Goal: Task Accomplishment & Management: Manage account settings

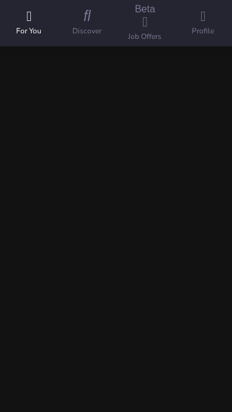
click at [203, 24] on icon at bounding box center [202, 16] width 5 height 16
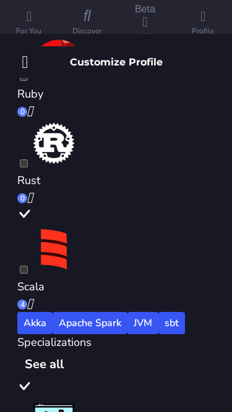
scroll to position [2184, 0]
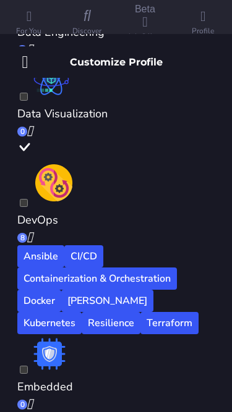
scroll to position [2881, 0]
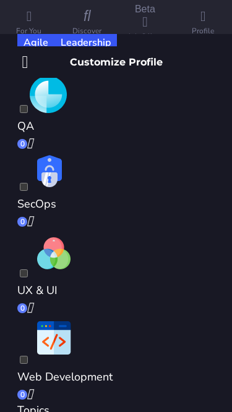
scroll to position [3615, 0]
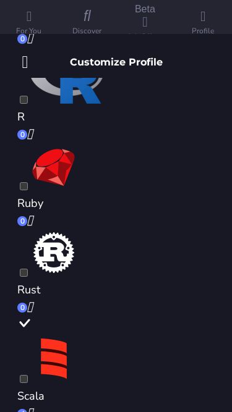
scroll to position [2046, 0]
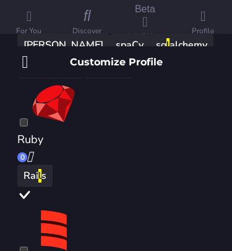
scroll to position [1, 0]
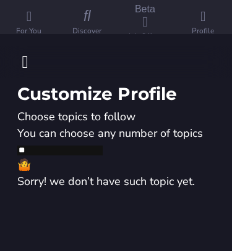
type input "*"
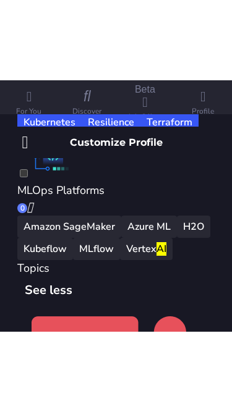
scroll to position [819, 0]
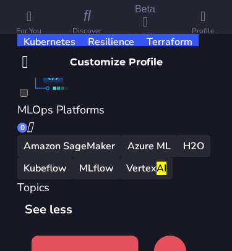
type input "*"
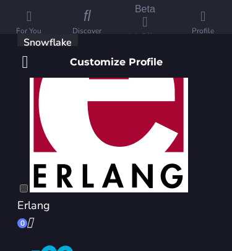
click at [24, 52] on icon at bounding box center [25, 61] width 6 height 19
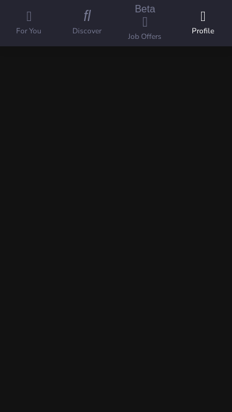
click at [229, 14] on span at bounding box center [229, 14] width 0 height 0
click at [109, 109] on div "Account details" at bounding box center [116, 112] width 232 height 15
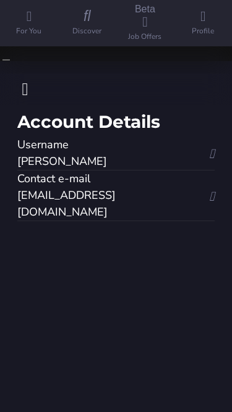
click at [25, 80] on icon at bounding box center [25, 89] width 6 height 19
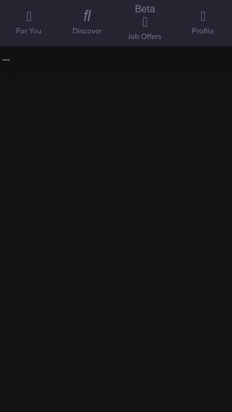
click at [75, 135] on div "Notifications & mailing" at bounding box center [116, 127] width 232 height 15
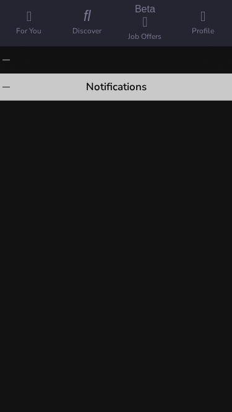
scroll to position [183, 0]
click at [200, 119] on div at bounding box center [116, 119] width 232 height 0
click at [75, 115] on input "checkbox" at bounding box center [71, 111] width 8 height 8
click at [196, 119] on div at bounding box center [116, 119] width 232 height 0
click at [75, 115] on input "checkbox" at bounding box center [71, 111] width 8 height 8
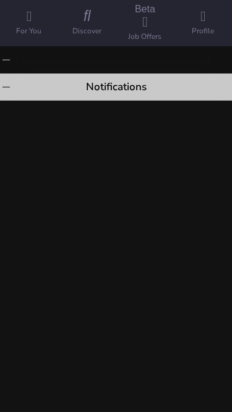
checkbox input "****"
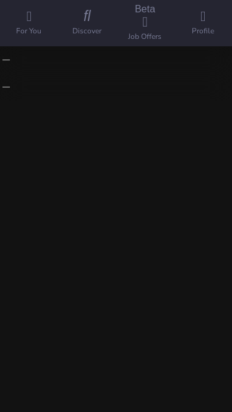
scroll to position [0, 0]
click at [6, 87] on span at bounding box center [6, 87] width 0 height 0
click at [6, 60] on span at bounding box center [6, 60] width 0 height 0
click at [145, 30] on icon at bounding box center [144, 22] width 5 height 16
click at [101, 124] on p "All Offers" at bounding box center [84, 128] width 34 height 9
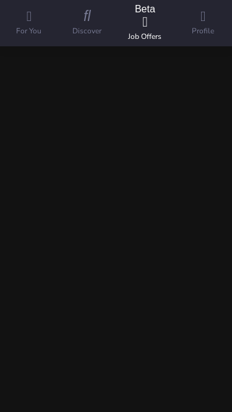
scroll to position [304, 0]
click at [90, 24] on icon at bounding box center [86, 16] width 7 height 16
click at [30, 24] on icon at bounding box center [29, 16] width 5 height 16
click at [217, 30] on button "More" at bounding box center [213, 15] width 21 height 27
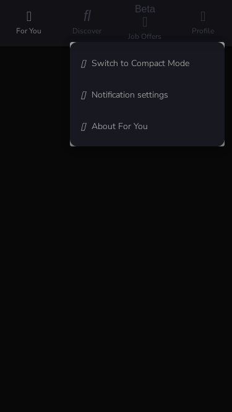
click at [191, 63] on ion-backdrop at bounding box center [116, 206] width 232 height 412
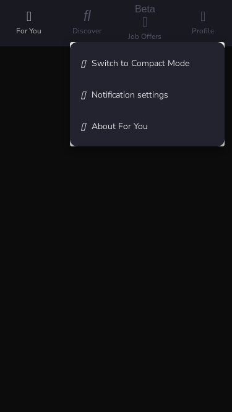
click at [172, 62] on vived-text "Switch to Compact Mode" at bounding box center [140, 63] width 98 height 12
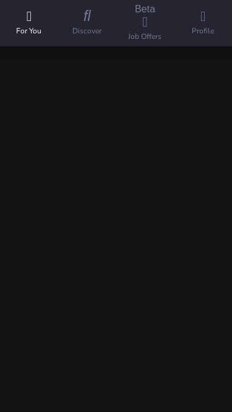
click at [211, 24] on icon "More" at bounding box center [213, 15] width 6 height 17
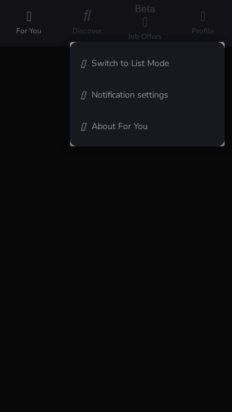
click at [156, 66] on ion-backdrop at bounding box center [116, 206] width 232 height 412
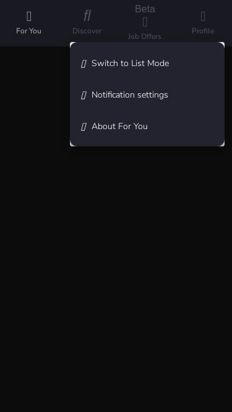
click at [156, 62] on vived-text "Switch to List Mode" at bounding box center [129, 63] width 77 height 12
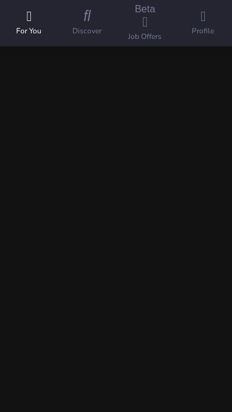
click at [87, 24] on icon at bounding box center [86, 16] width 7 height 16
click at [51, 133] on vived-text "[DATE]" at bounding box center [41, 126] width 36 height 15
click at [58, 92] on p "News" at bounding box center [48, 87] width 20 height 9
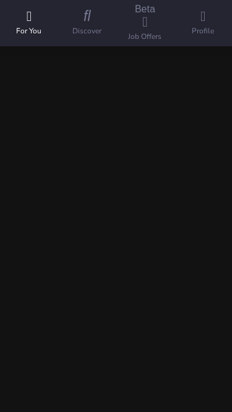
click at [189, 24] on icon "Saved for later" at bounding box center [192, 15] width 6 height 17
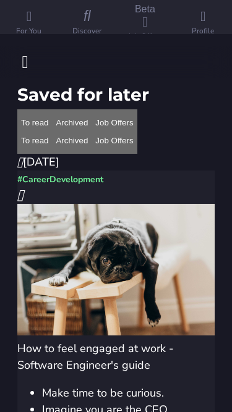
click at [22, 52] on icon at bounding box center [25, 61] width 6 height 19
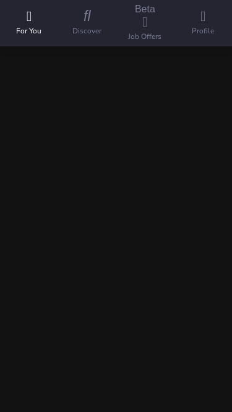
click at [204, 26] on button "More" at bounding box center [213, 15] width 21 height 27
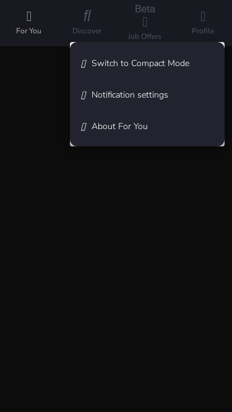
click at [142, 26] on ion-backdrop at bounding box center [116, 206] width 232 height 412
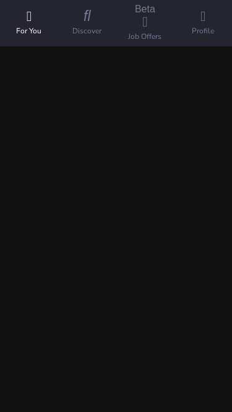
click at [210, 24] on icon "More" at bounding box center [213, 15] width 6 height 17
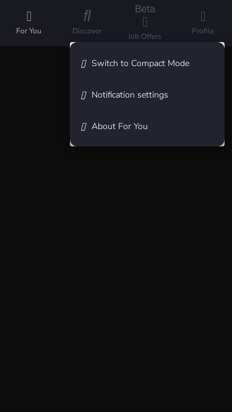
click at [143, 97] on vived-text "Notification settings" at bounding box center [129, 95] width 77 height 12
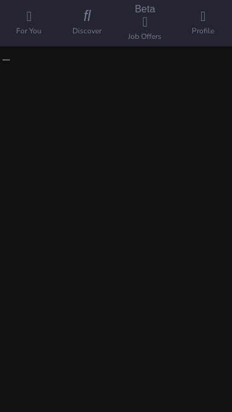
click at [6, 60] on span at bounding box center [6, 60] width 0 height 0
click at [27, 32] on html "For You 25 For You The feed of great articles selected for you All All News New…" at bounding box center [116, 206] width 232 height 412
click at [92, 92] on p "Growth" at bounding box center [78, 87] width 27 height 9
click at [149, 92] on p "Vived Weekly" at bounding box center [123, 87] width 49 height 9
click at [48, 140] on button "JVM" at bounding box center [32, 151] width 31 height 22
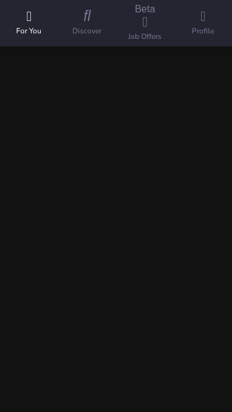
click at [88, 24] on icon at bounding box center [86, 16] width 7 height 16
click at [203, 24] on icon at bounding box center [202, 16] width 5 height 16
click at [86, 24] on icon at bounding box center [86, 16] width 7 height 16
click at [30, 24] on icon at bounding box center [29, 16] width 5 height 16
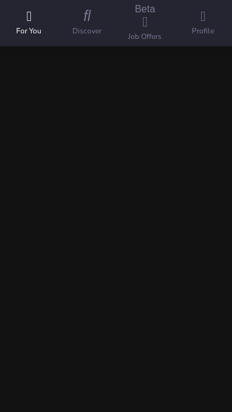
click at [58, 92] on p "News" at bounding box center [48, 87] width 20 height 9
click at [92, 92] on p "Growth" at bounding box center [78, 87] width 27 height 9
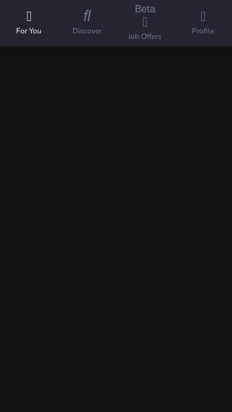
click at [31, 198] on button "button" at bounding box center [20, 203] width 21 height 27
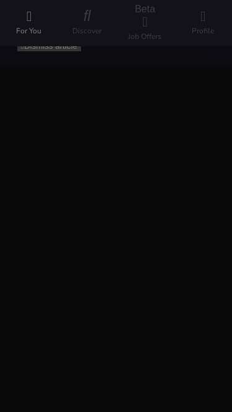
click at [191, 179] on vived-backdrop at bounding box center [116, 206] width 232 height 412
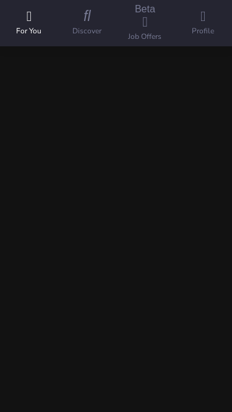
scroll to position [227, 0]
click at [58, 92] on p "News" at bounding box center [48, 87] width 20 height 9
click at [92, 92] on p "Growth" at bounding box center [78, 87] width 27 height 9
click at [149, 92] on p "Vived Weekly" at bounding box center [123, 87] width 49 height 9
click at [212, 24] on icon "More" at bounding box center [213, 15] width 6 height 17
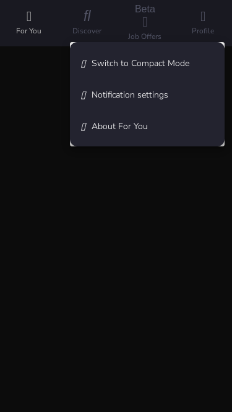
click at [216, 392] on ion-backdrop at bounding box center [116, 206] width 232 height 412
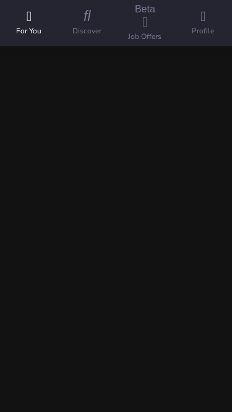
click at [205, 24] on icon at bounding box center [202, 16] width 5 height 16
click at [204, 388] on html "For You For You The feed of great articles selected for you All All News News G…" at bounding box center [116, 206] width 232 height 412
click at [200, 24] on icon at bounding box center [202, 16] width 5 height 16
click at [56, 86] on button "Go to Search" at bounding box center [28, 81] width 56 height 10
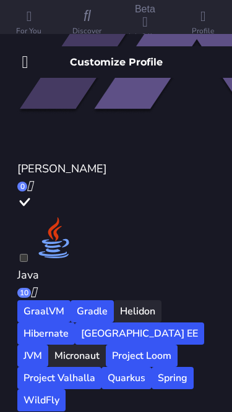
scroll to position [1324, 0]
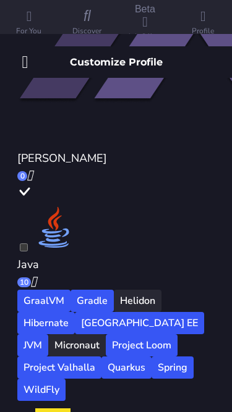
click at [27, 52] on icon at bounding box center [25, 61] width 6 height 19
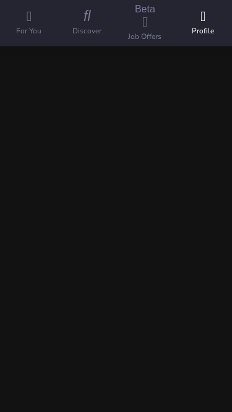
click at [229, 14] on span at bounding box center [229, 14] width 0 height 0
click at [146, 109] on div "Account details" at bounding box center [116, 112] width 232 height 15
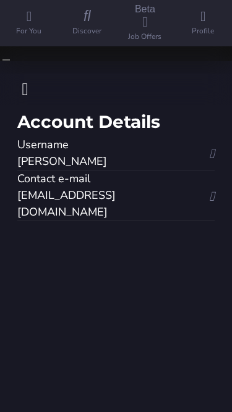
click at [187, 153] on div "[PERSON_NAME]" at bounding box center [104, 161] width 175 height 17
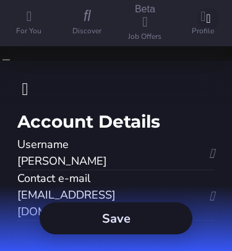
click at [208, 25] on icon at bounding box center [208, 19] width 4 height 14
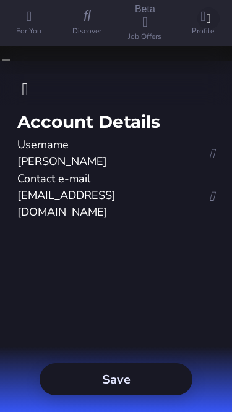
click at [156, 158] on html "For You For You The feed of great articles selected for you All All News News G…" at bounding box center [116, 206] width 232 height 412
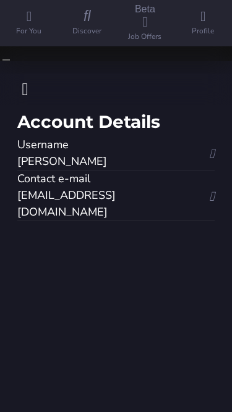
click at [204, 170] on div "Contact e-mail [EMAIL_ADDRESS][DOMAIN_NAME]" at bounding box center [115, 195] width 197 height 50
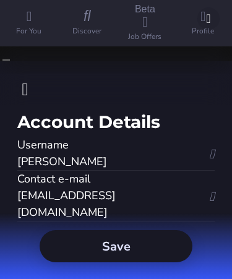
click at [206, 25] on icon at bounding box center [208, 19] width 4 height 14
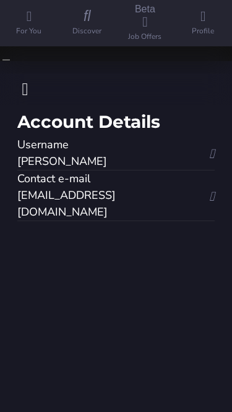
click at [22, 80] on icon at bounding box center [25, 89] width 6 height 19
